Goal: Go to known website: Access a specific website the user already knows

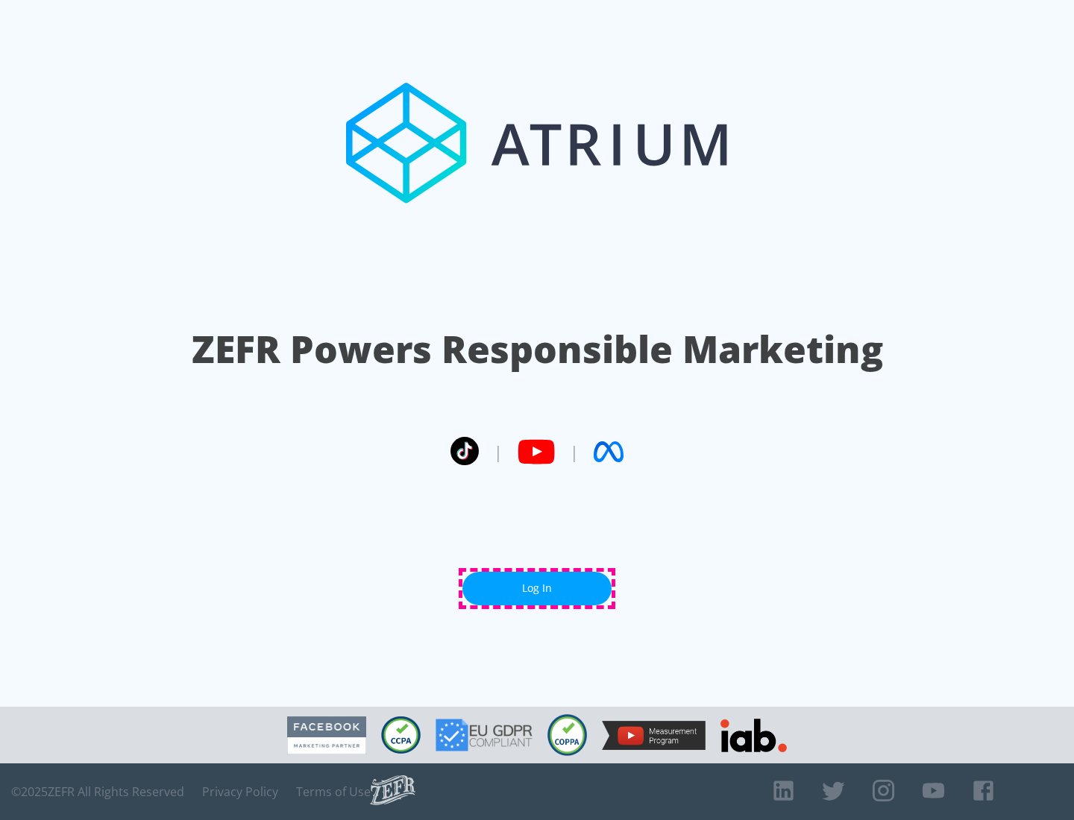
click at [537, 588] on link "Log In" at bounding box center [536, 589] width 149 height 34
